Goal: Book appointment/travel/reservation

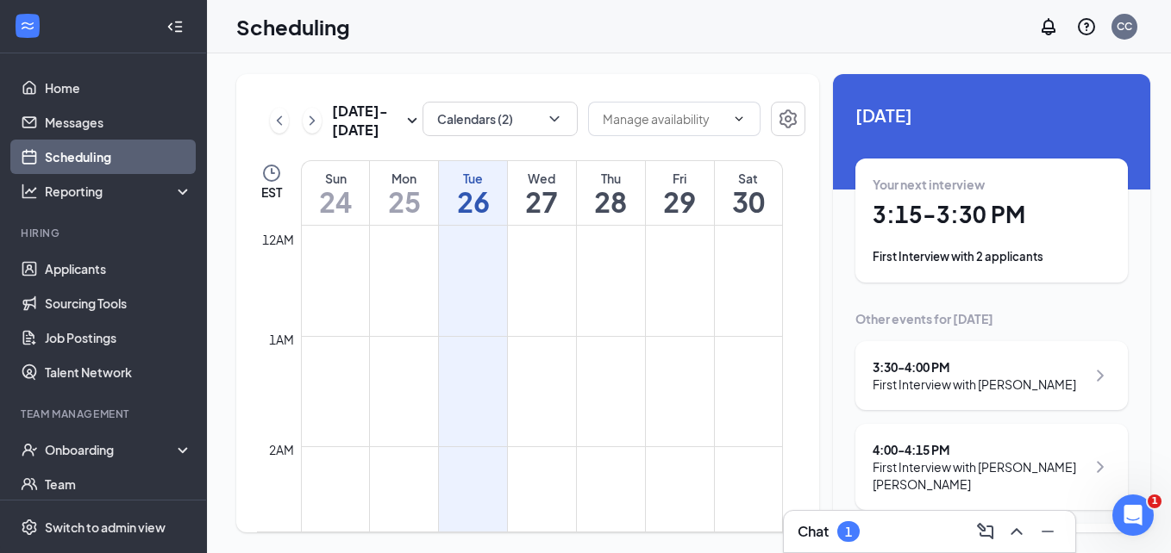
scroll to position [847, 0]
click at [884, 532] on div "Chat 1" at bounding box center [929, 532] width 264 height 28
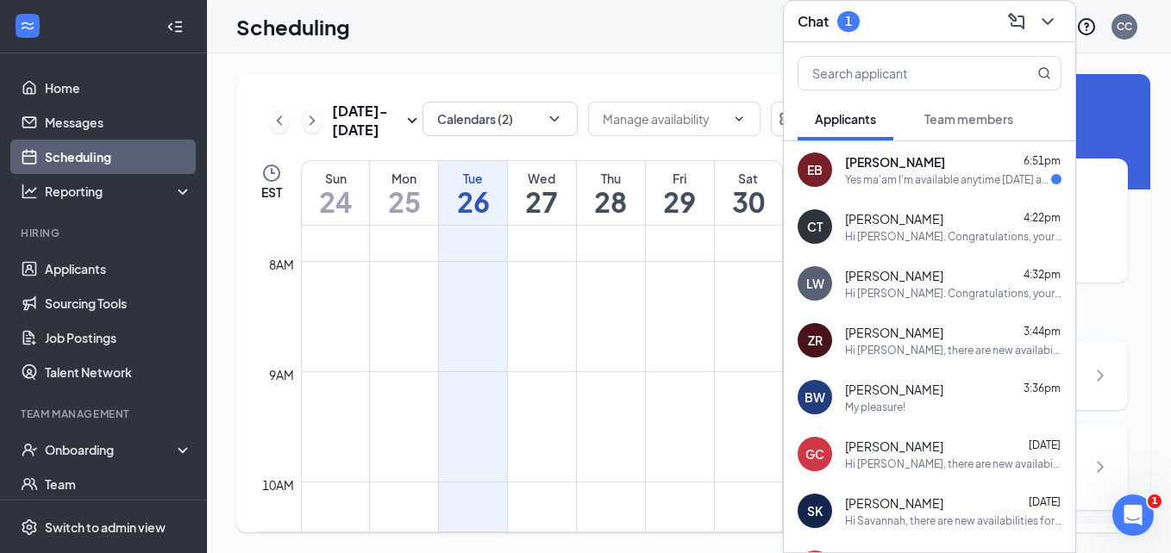
click at [962, 229] on div "Hi [PERSON_NAME]. Congratulations, your meeting with [DEMOGRAPHIC_DATA]-fil-A f…" at bounding box center [953, 236] width 216 height 15
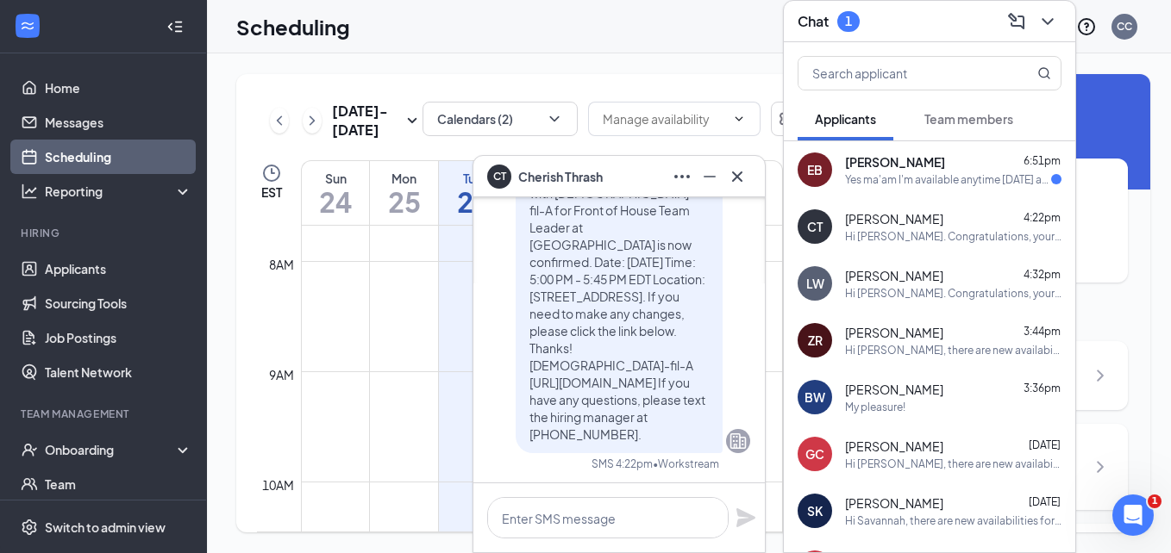
scroll to position [0, 0]
click at [740, 185] on icon "Cross" at bounding box center [737, 176] width 21 height 21
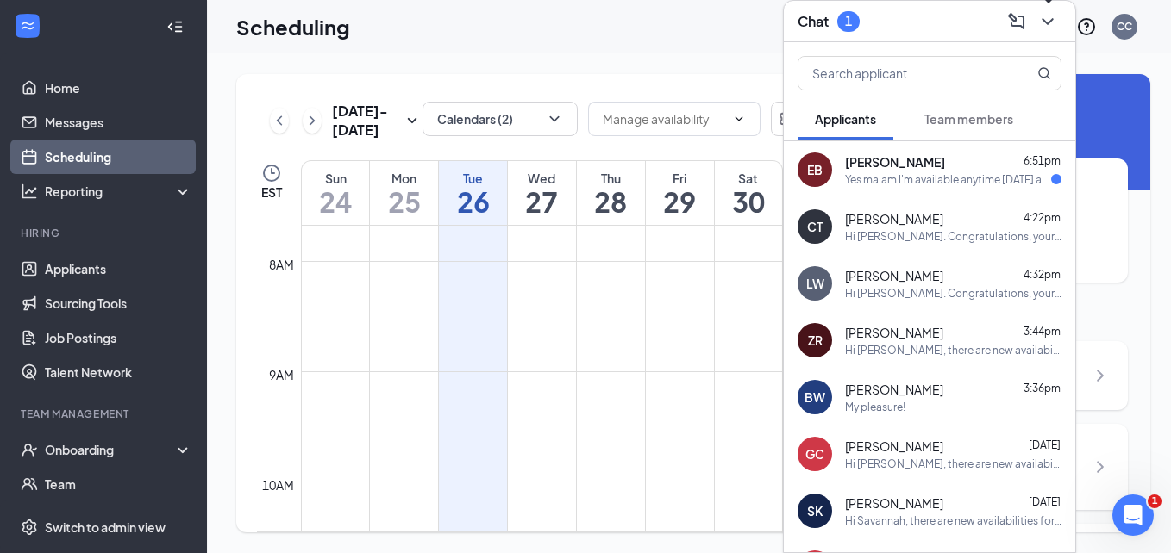
click at [1044, 19] on icon "ChevronDown" at bounding box center [1046, 21] width 11 height 7
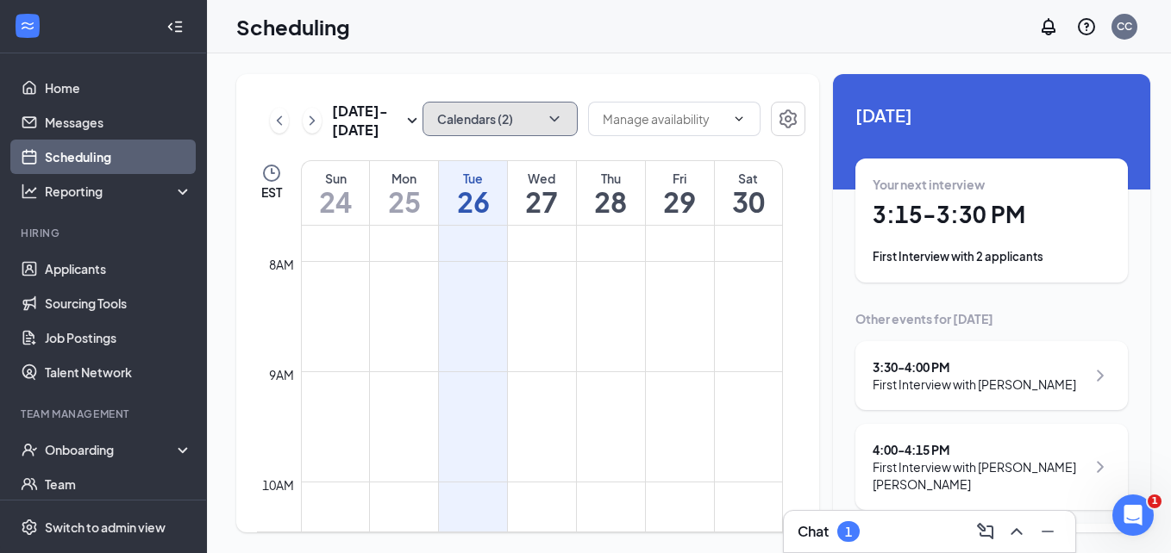
click at [458, 122] on button "Calendars (2)" at bounding box center [499, 119] width 155 height 34
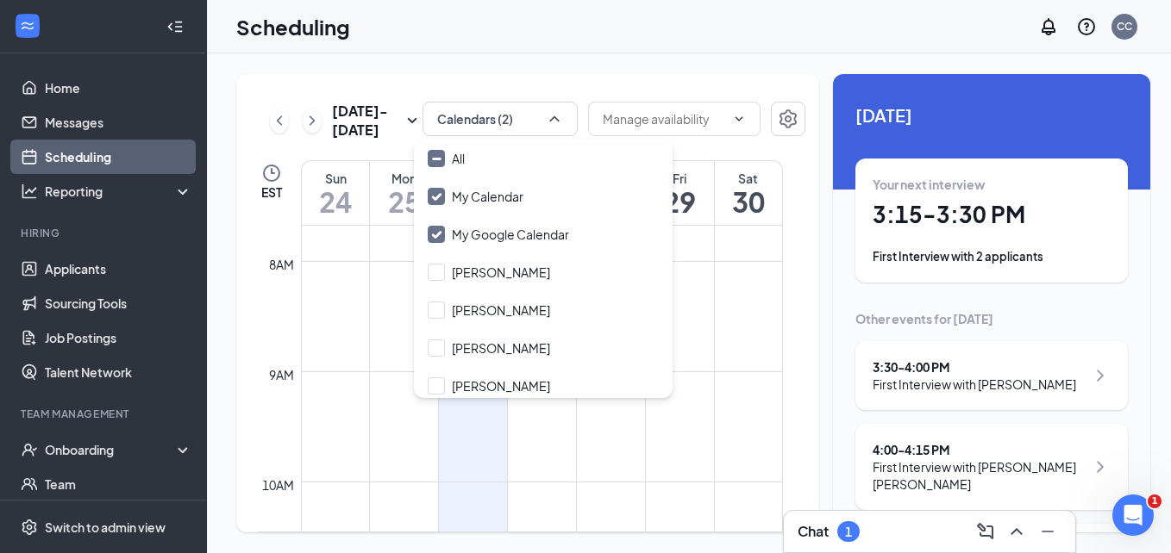
click at [441, 273] on input "[PERSON_NAME]" at bounding box center [489, 272] width 122 height 17
checkbox input "true"
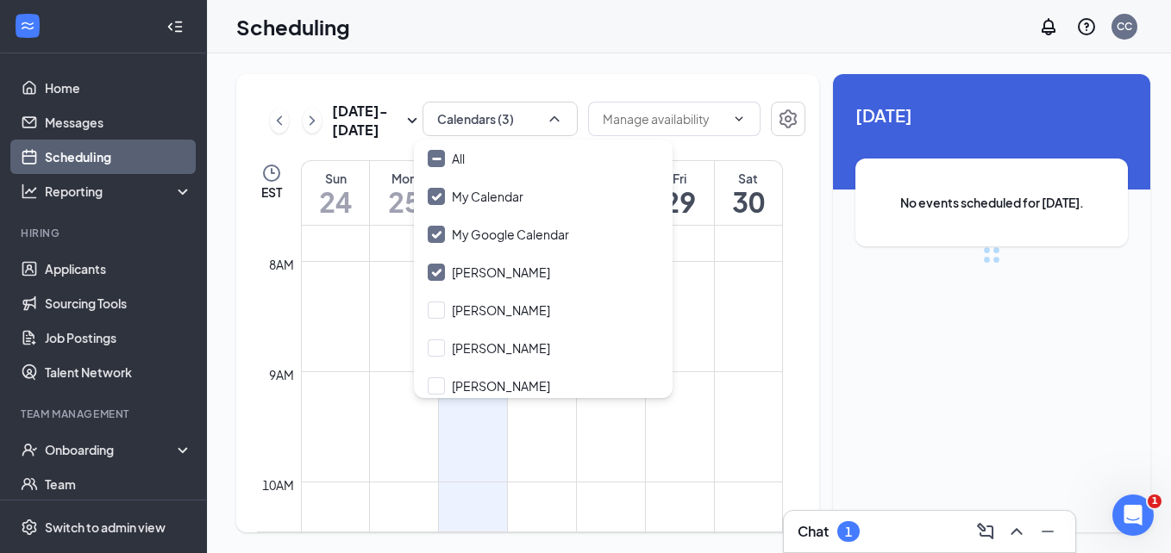
drag, startPoint x: 434, startPoint y: 313, endPoint x: 433, endPoint y: 322, distance: 8.7
click at [433, 313] on input "[PERSON_NAME]" at bounding box center [489, 310] width 122 height 17
checkbox input "true"
click at [433, 343] on input "[PERSON_NAME]" at bounding box center [489, 348] width 122 height 17
checkbox input "true"
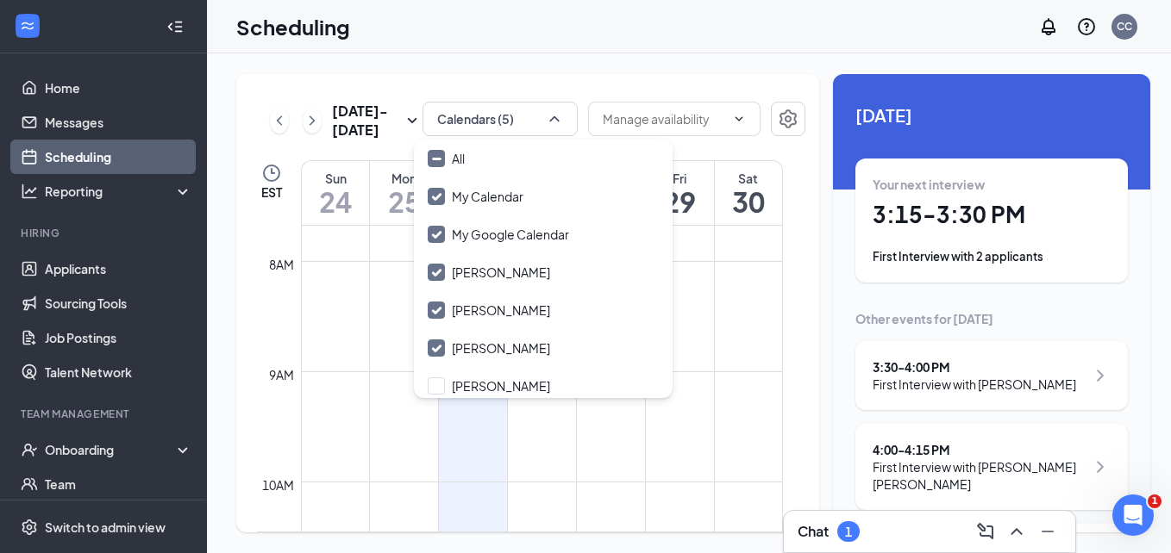
click at [432, 196] on input "My Calendar" at bounding box center [476, 196] width 96 height 17
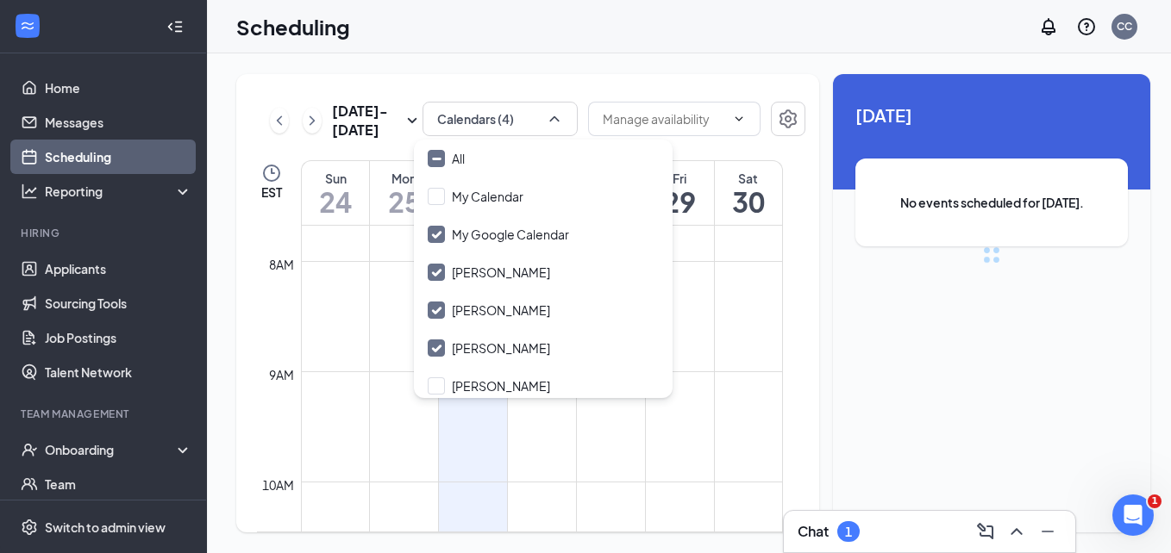
click at [636, 74] on div "[DATE] - [DATE] Calendars (4) EST Sun 24 Mon 25 Tue 26 Wed 27 Thu 28 Fri 29 Sat…" at bounding box center [527, 303] width 583 height 459
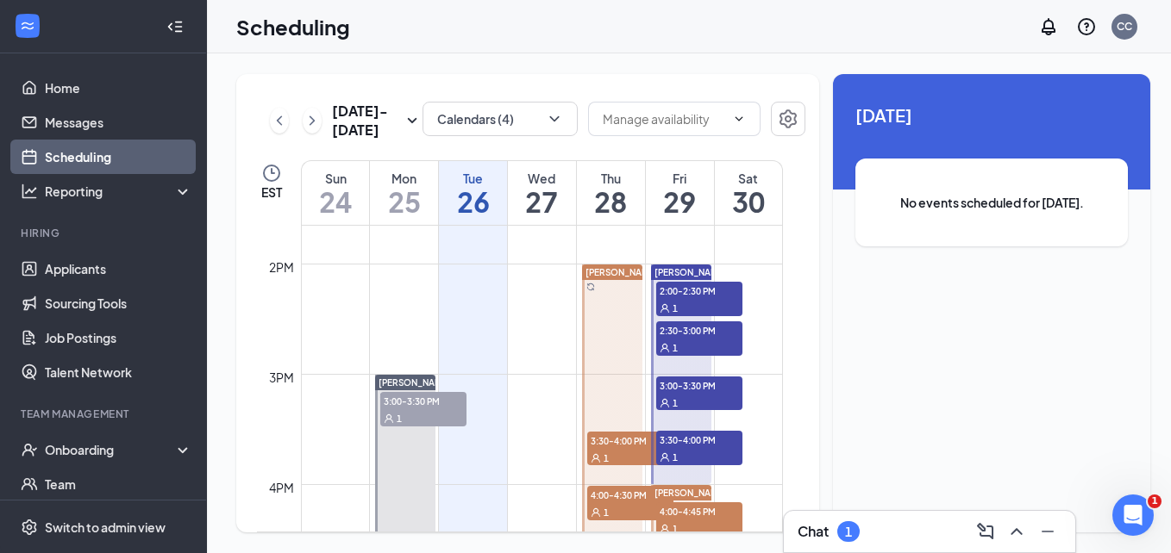
scroll to position [1537, 0]
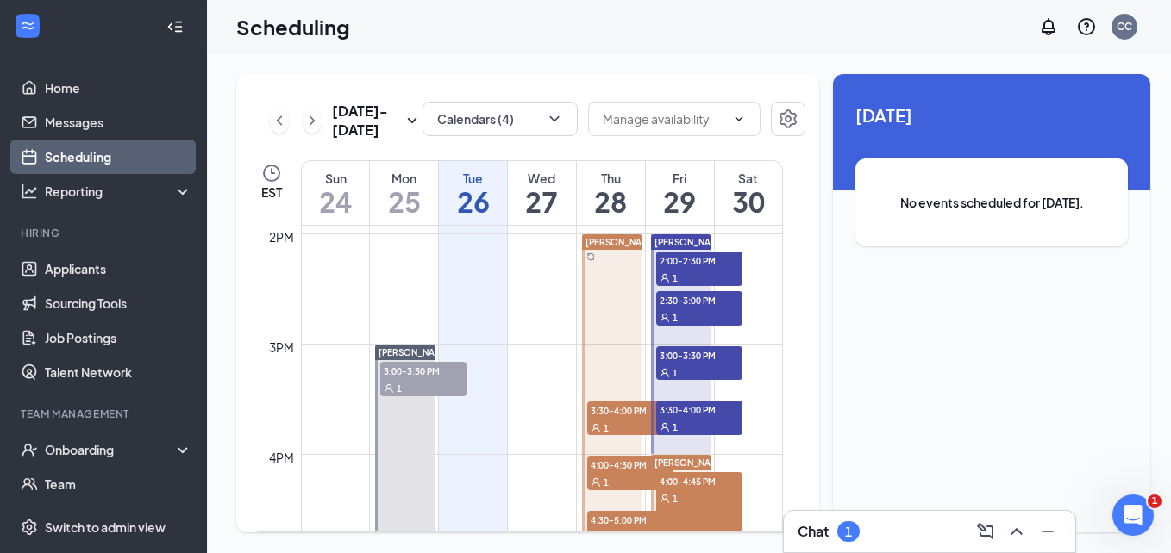
click at [705, 256] on span "2:00-2:30 PM" at bounding box center [699, 260] width 86 height 17
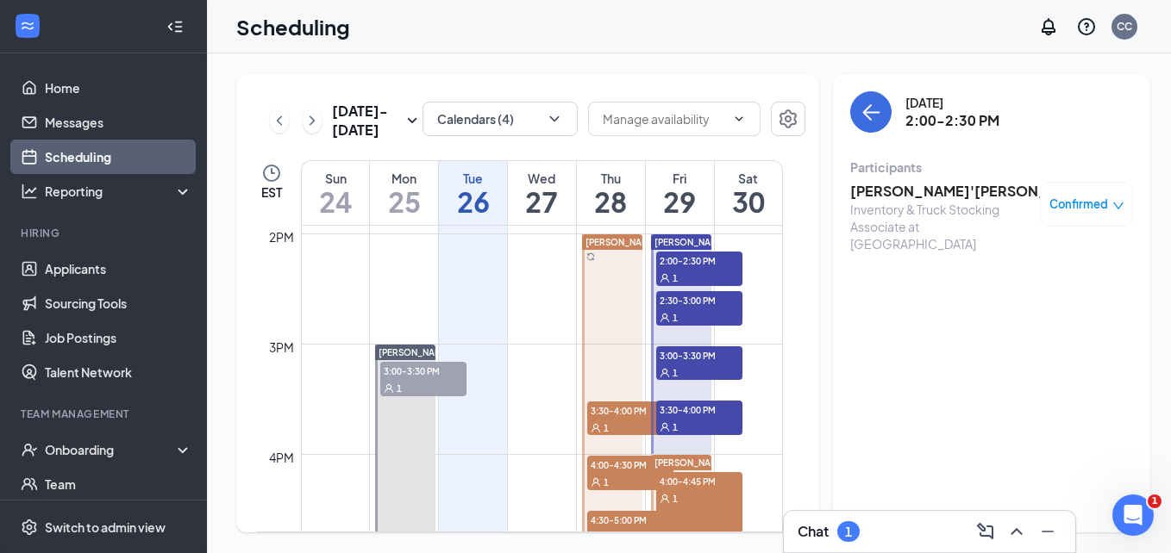
click at [700, 303] on span "2:30-3:00 PM" at bounding box center [699, 299] width 86 height 17
click at [686, 366] on div "1" at bounding box center [699, 372] width 86 height 17
click at [686, 416] on span "3:30-4:00 PM" at bounding box center [699, 409] width 86 height 17
click at [627, 414] on span "3:30-4:00 PM" at bounding box center [630, 410] width 86 height 17
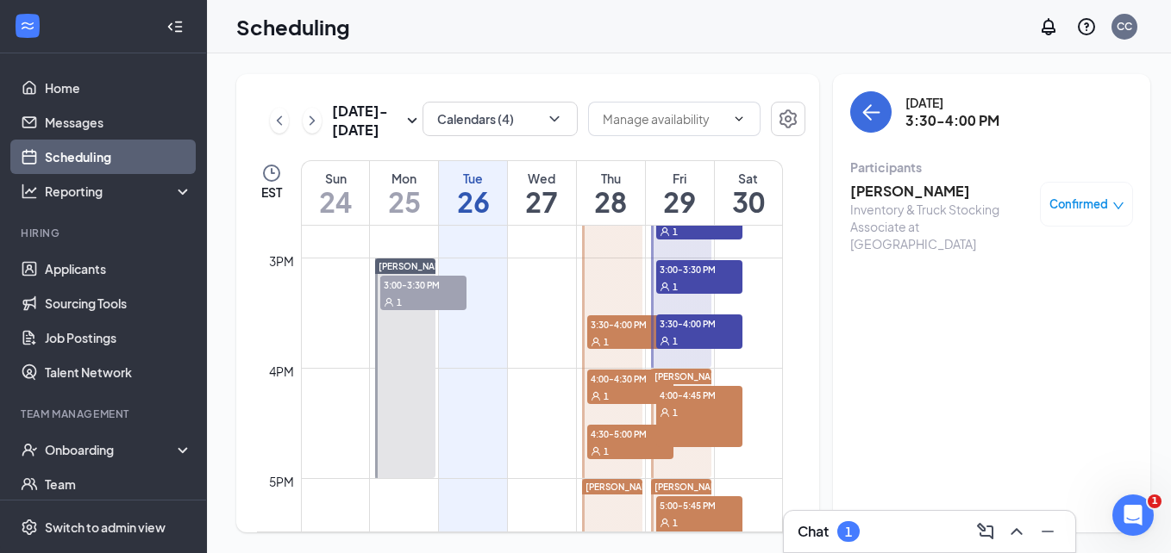
click at [597, 390] on div "1" at bounding box center [630, 395] width 86 height 17
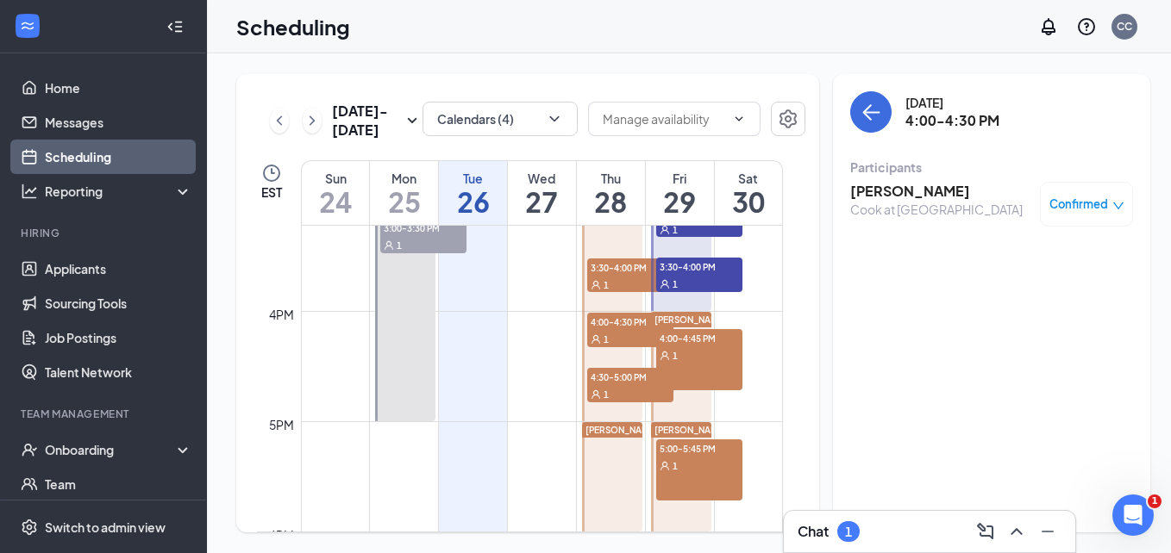
scroll to position [1709, 0]
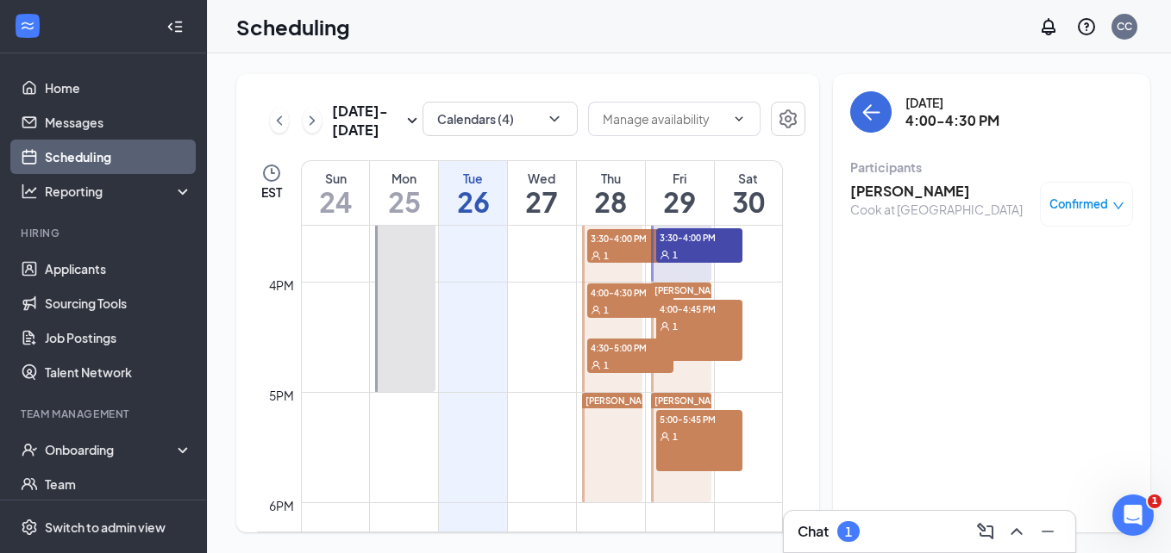
click at [601, 358] on div "1" at bounding box center [630, 364] width 86 height 17
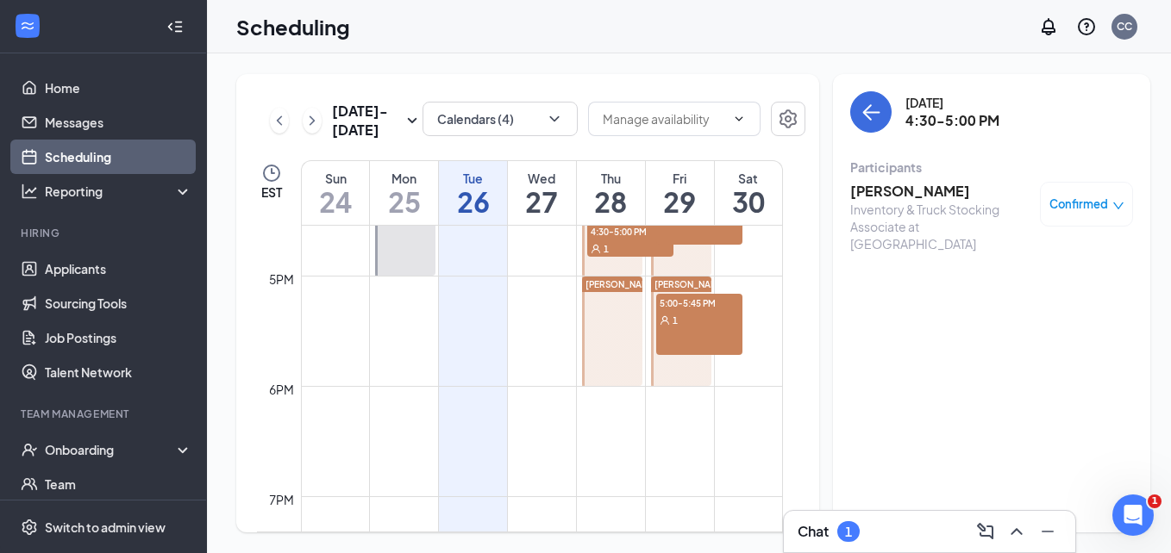
scroll to position [1796, 0]
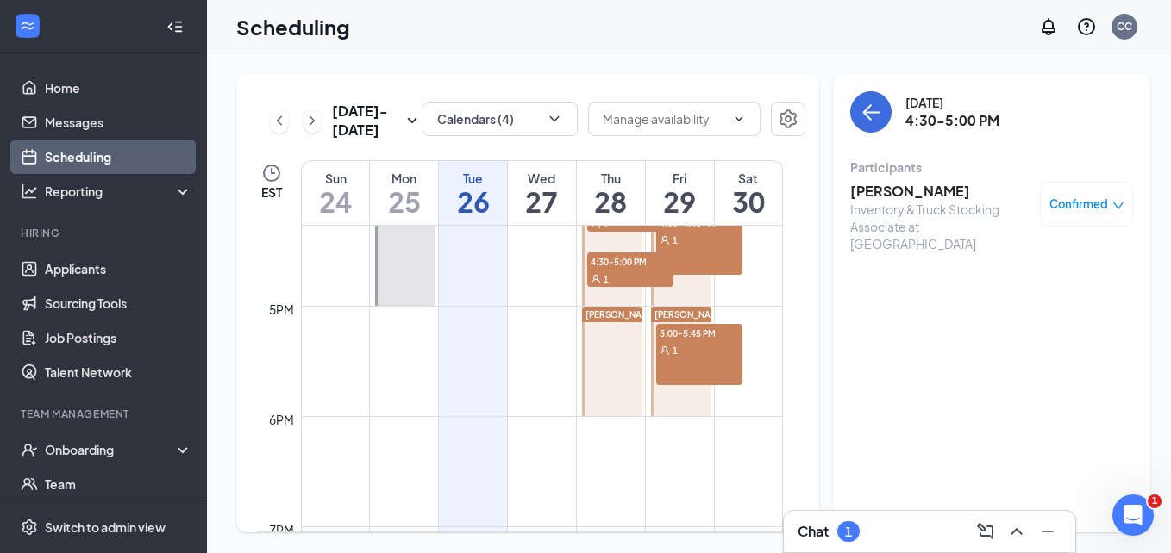
click at [701, 360] on div "5:00-5:45 PM 1" at bounding box center [699, 354] width 86 height 61
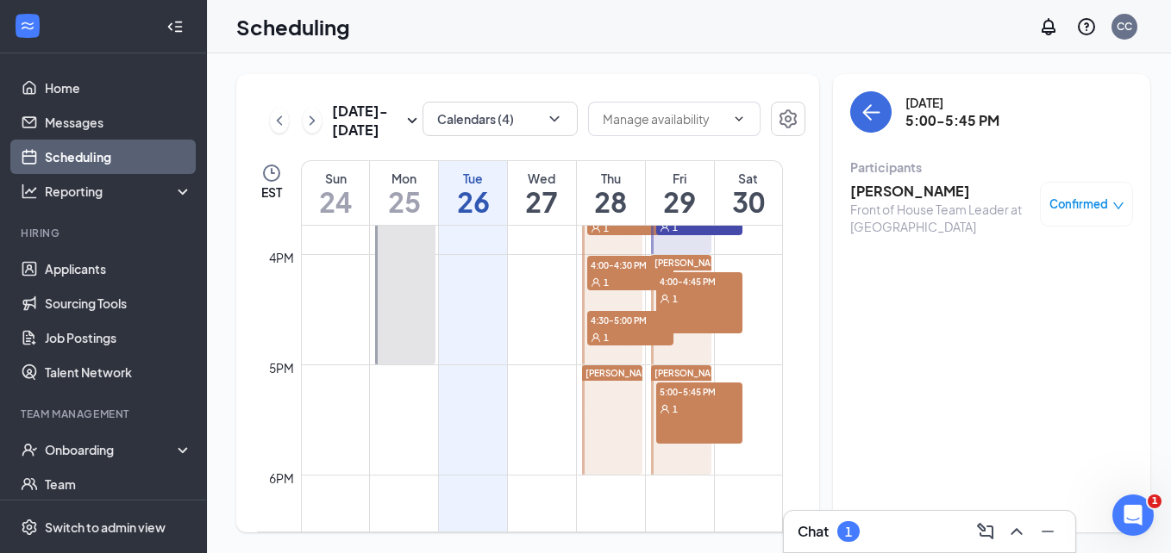
scroll to position [1709, 0]
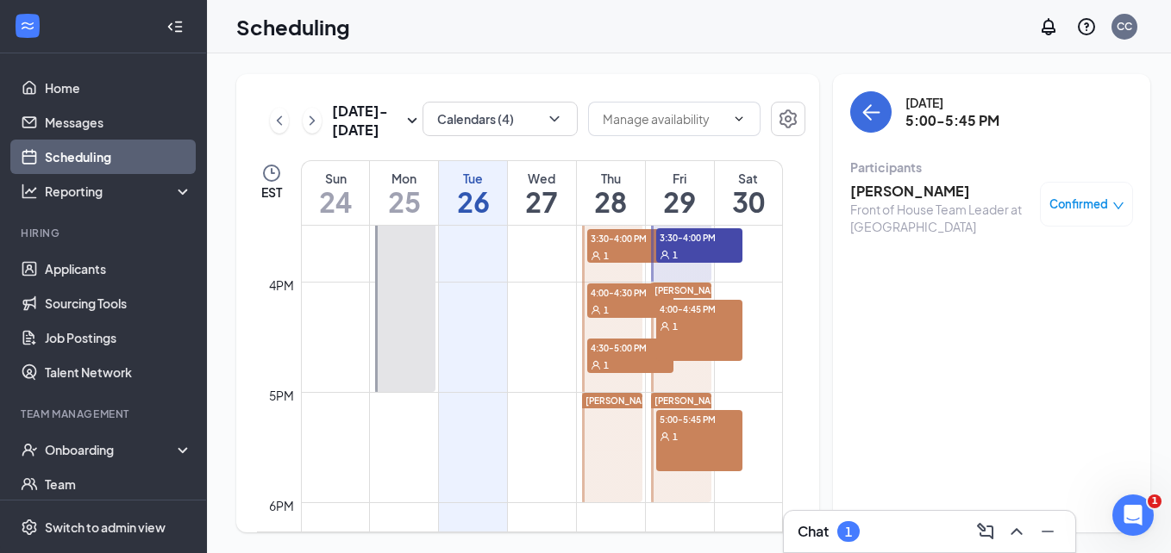
click at [701, 324] on div "1" at bounding box center [699, 325] width 86 height 17
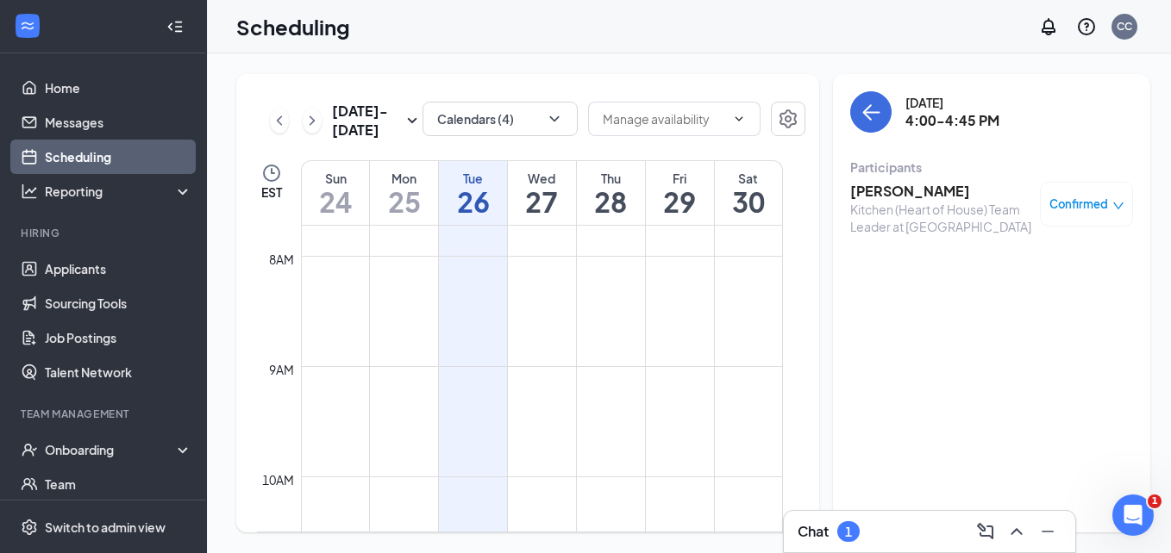
scroll to position [847, 0]
click at [303, 129] on icon "ChevronRight" at bounding box center [311, 120] width 17 height 21
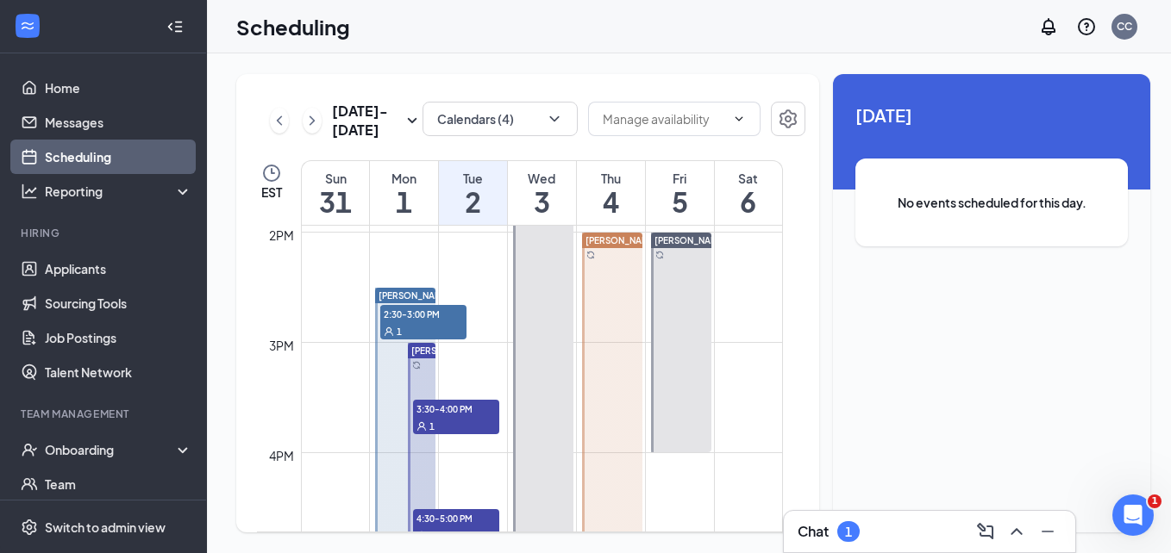
scroll to position [1537, 0]
click at [407, 322] on span "2:30-3:00 PM" at bounding box center [423, 315] width 86 height 17
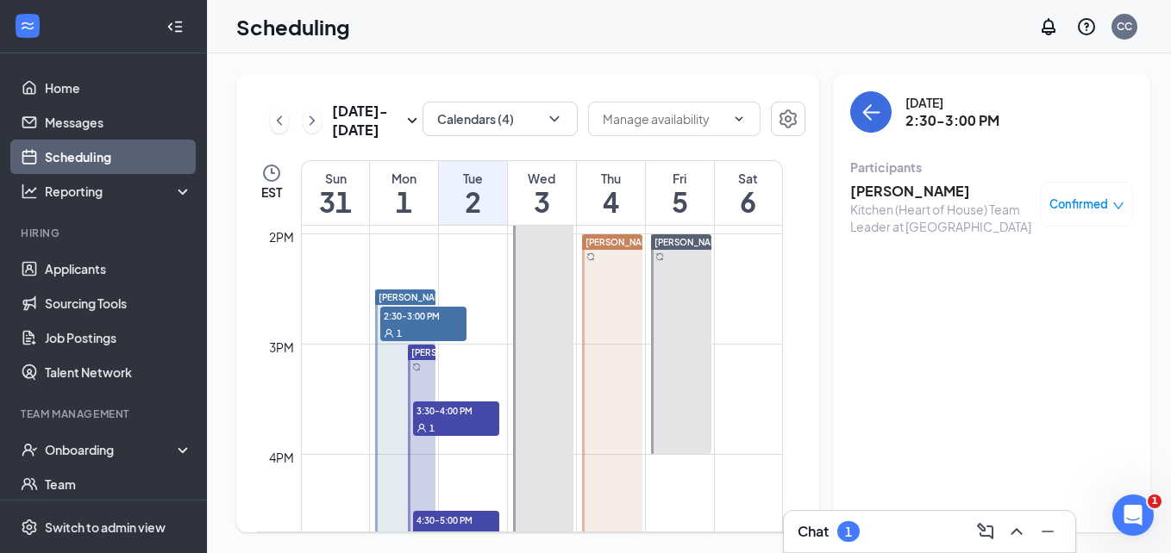
click at [429, 419] on div "1" at bounding box center [456, 427] width 86 height 17
click at [436, 519] on span "4:30-5:00 PM" at bounding box center [456, 519] width 86 height 17
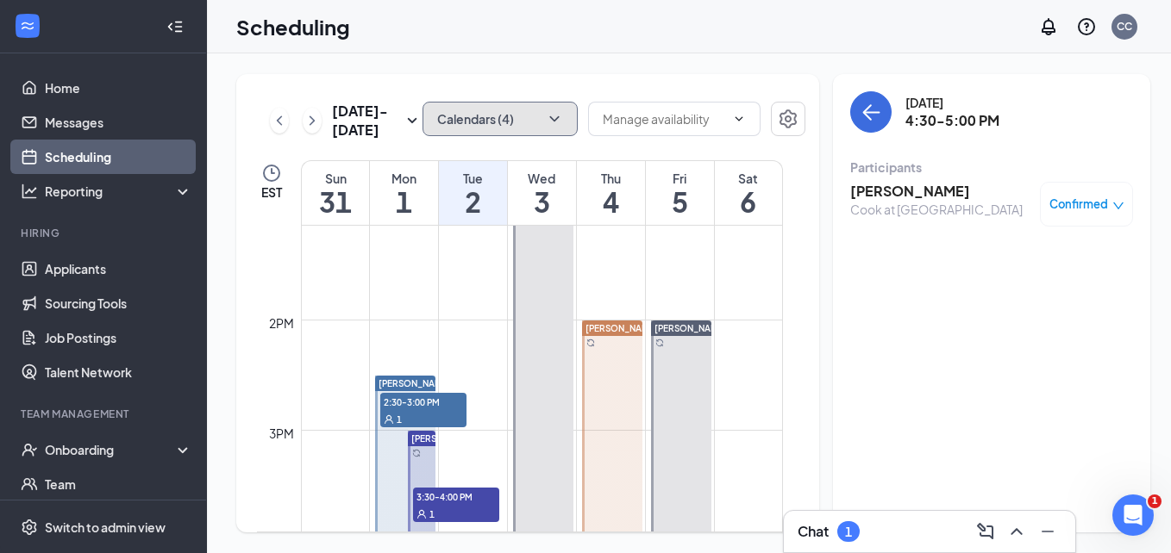
click at [478, 128] on button "Calendars (4)" at bounding box center [499, 119] width 155 height 34
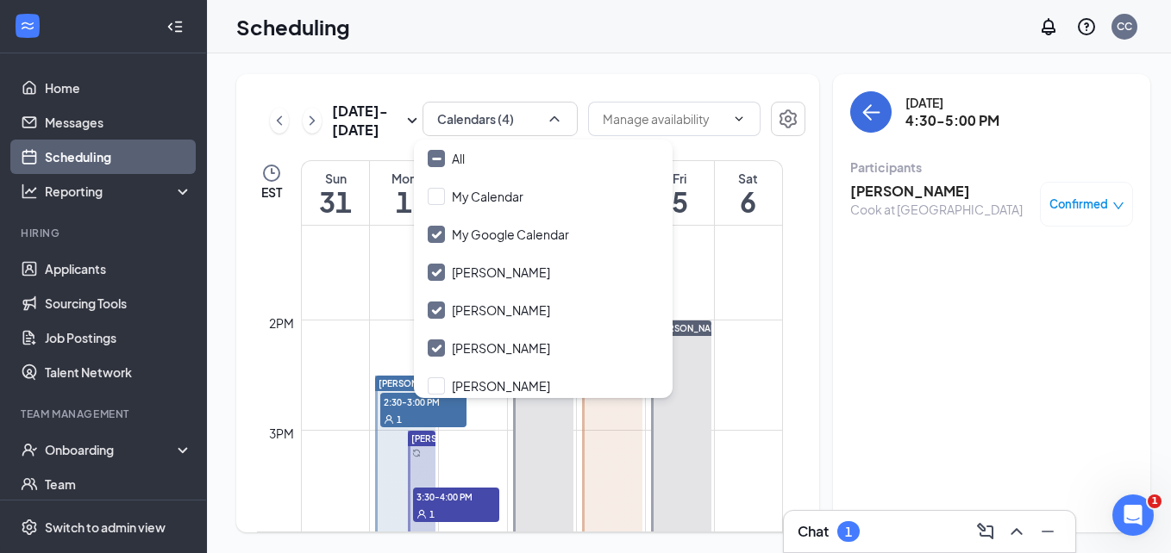
click at [472, 208] on div "My Calendar" at bounding box center [543, 197] width 259 height 38
checkbox input "true"
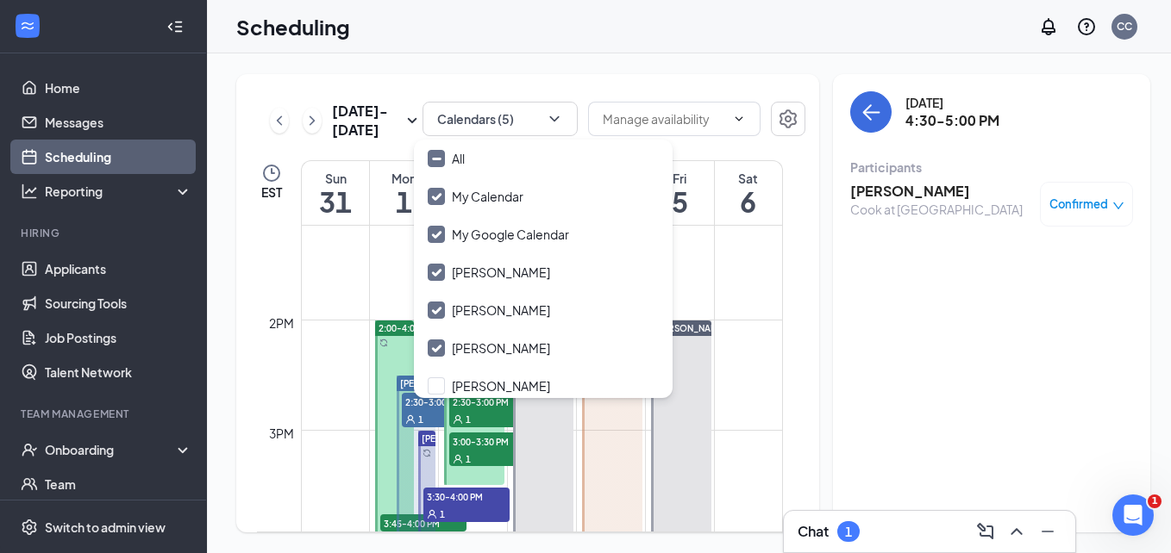
click at [403, 22] on div "Scheduling CC" at bounding box center [689, 26] width 964 height 53
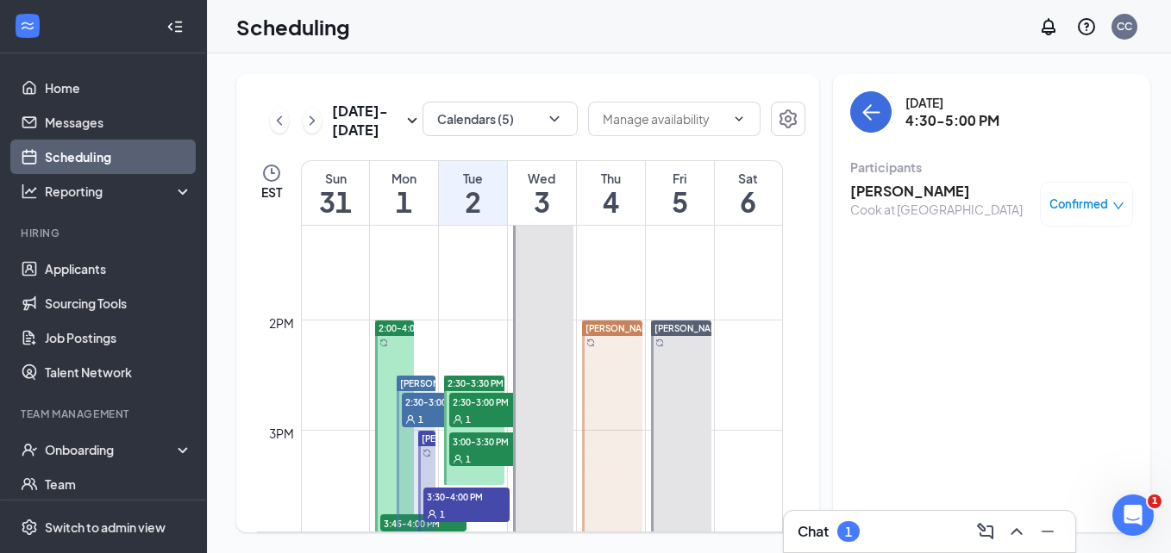
scroll to position [1537, 0]
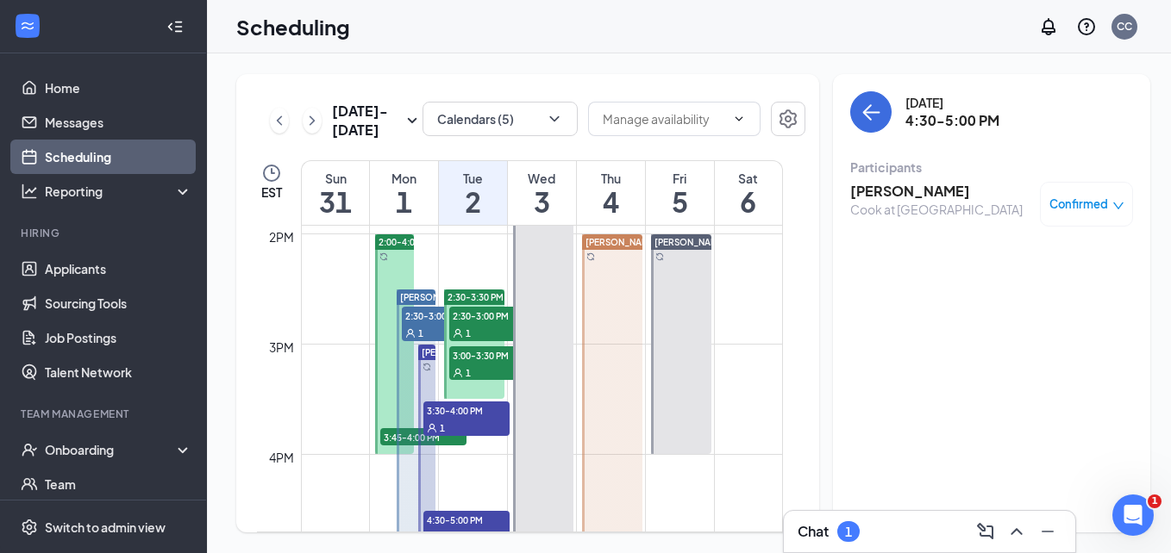
click at [502, 314] on span "2:30-3:00 PM" at bounding box center [492, 315] width 86 height 17
click at [488, 358] on span "3:00-3:30 PM" at bounding box center [492, 355] width 86 height 17
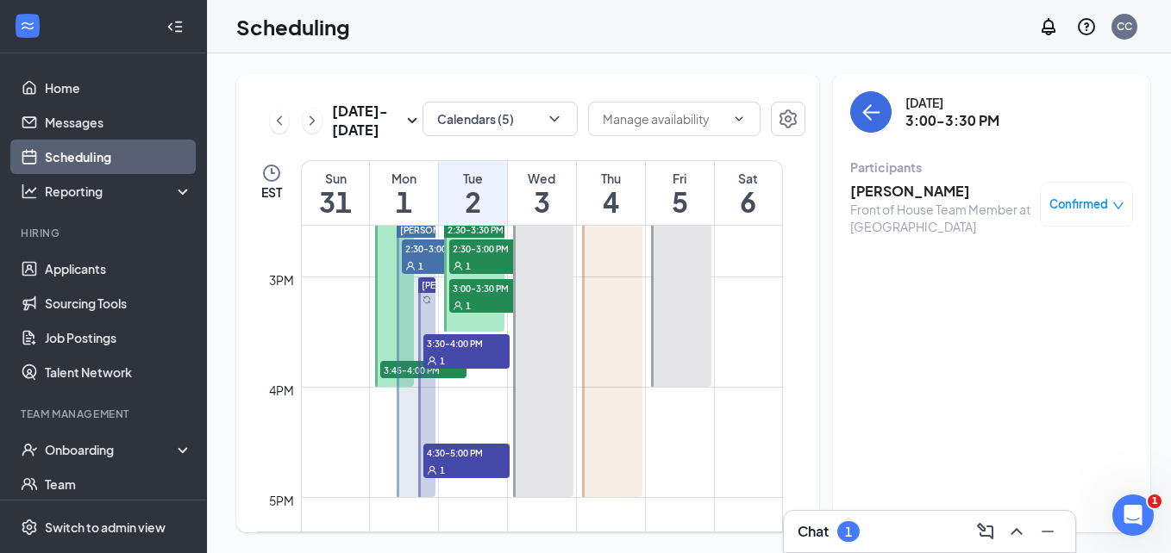
scroll to position [1623, 0]
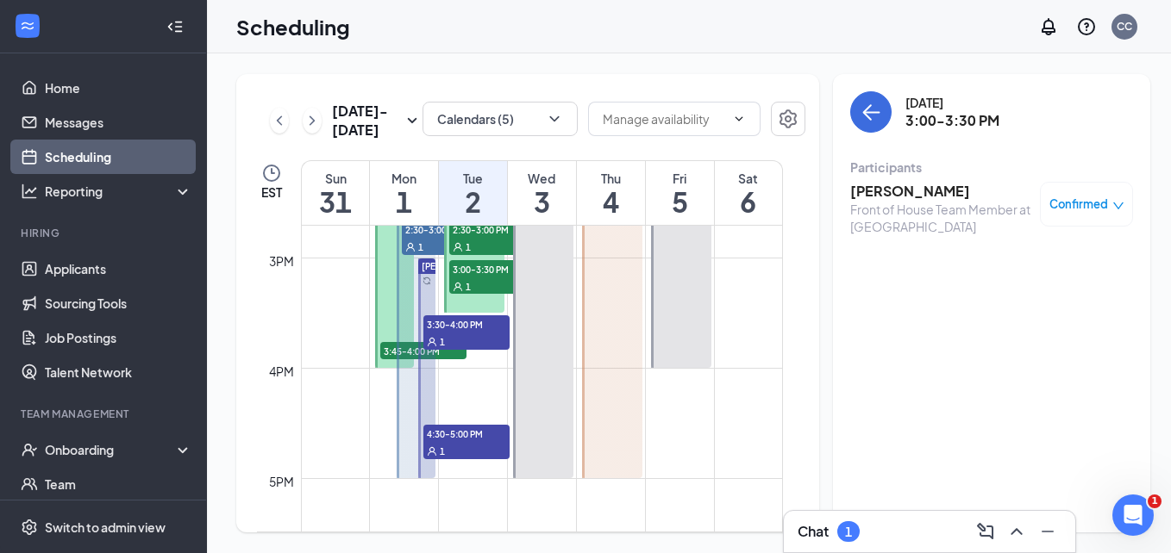
click at [384, 348] on span "3:45-4:00 PM" at bounding box center [423, 350] width 86 height 17
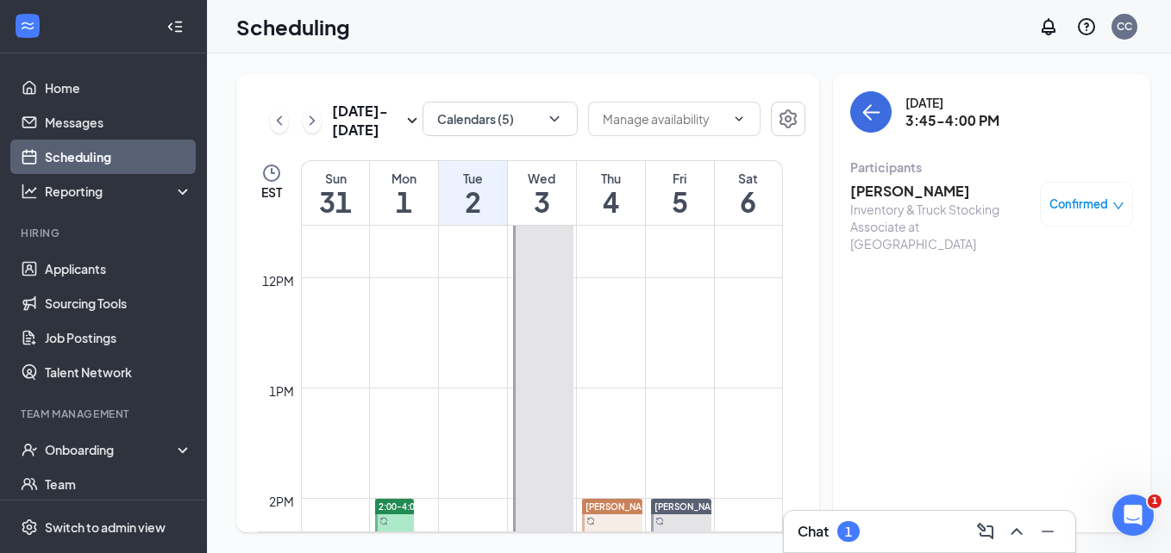
scroll to position [1106, 0]
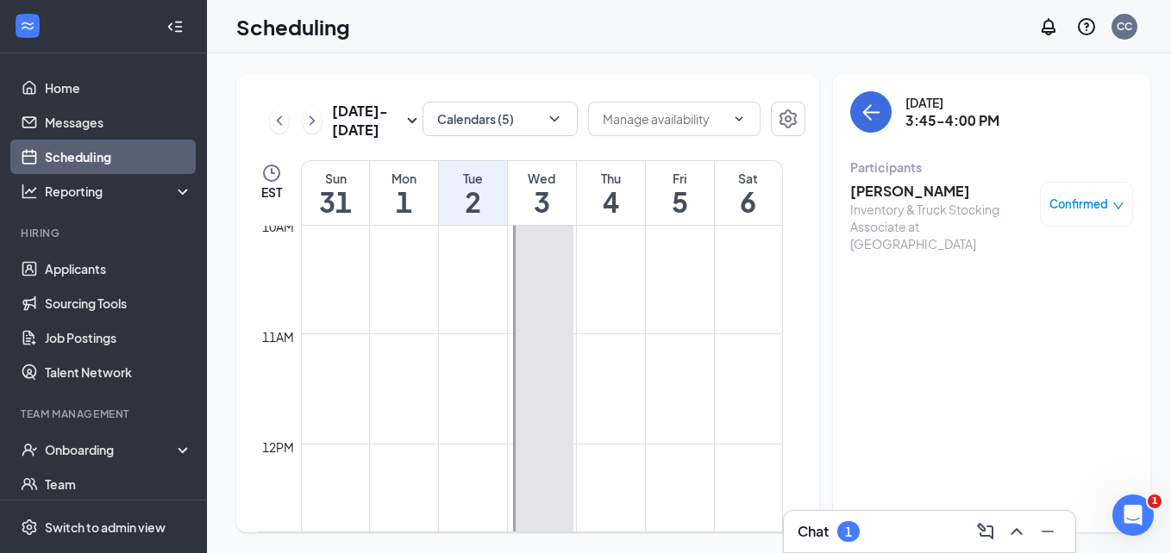
click at [744, 16] on div "Scheduling CC" at bounding box center [689, 26] width 964 height 53
